Goal: Task Accomplishment & Management: Manage account settings

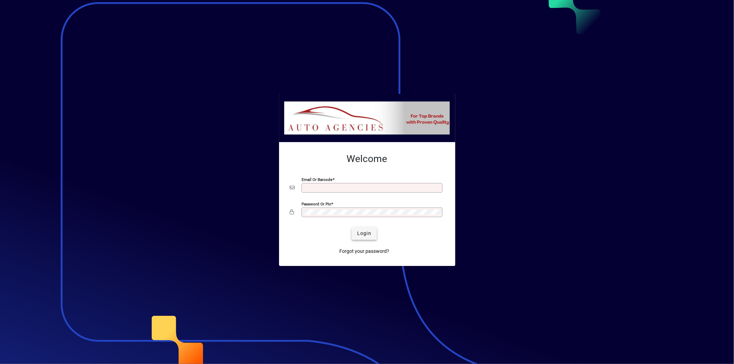
type input "**********"
click at [365, 235] on span "Login" at bounding box center [364, 233] width 14 height 7
